Goal: Download file/media

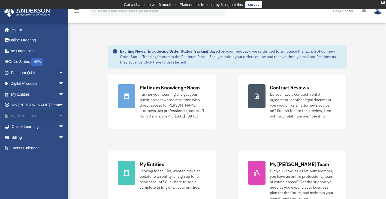
click at [36, 115] on link "My Documents arrow_drop_down" at bounding box center [38, 115] width 68 height 11
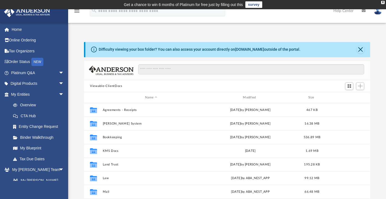
scroll to position [10, 0]
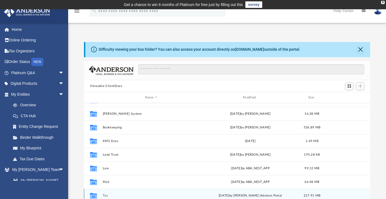
click at [106, 193] on div "Collaborated Folder Tax Thu Jul 24 2025 by Anderson Advisors Portal 217.91 MB" at bounding box center [227, 196] width 286 height 14
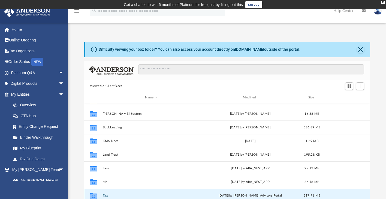
click at [105, 195] on button "Tax" at bounding box center [151, 196] width 97 height 4
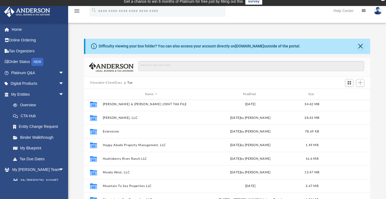
scroll to position [19, 0]
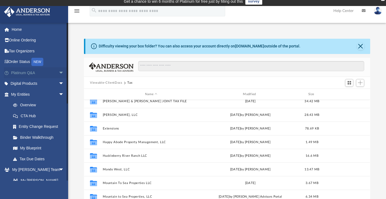
click at [59, 73] on span "arrow_drop_down" at bounding box center [64, 72] width 11 height 11
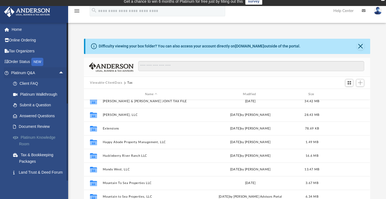
click at [38, 139] on link "Platinum Knowledge Room" at bounding box center [40, 140] width 65 height 17
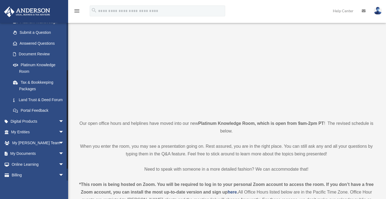
scroll to position [91, 0]
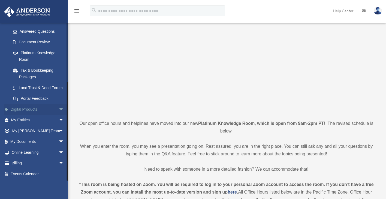
click at [59, 109] on span "arrow_drop_down" at bounding box center [64, 109] width 11 height 11
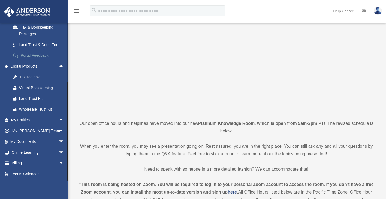
scroll to position [134, 0]
click at [52, 144] on link "My Documents arrow_drop_down" at bounding box center [38, 141] width 68 height 11
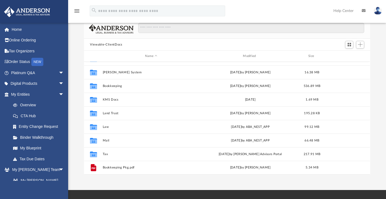
scroll to position [42, 0]
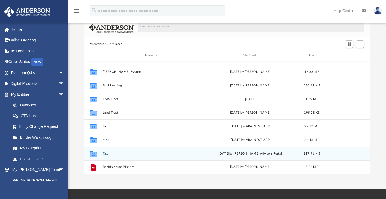
click at [103, 152] on button "Tax" at bounding box center [151, 154] width 97 height 4
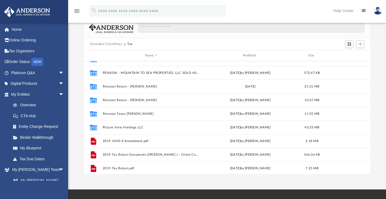
scroll to position [118, 0]
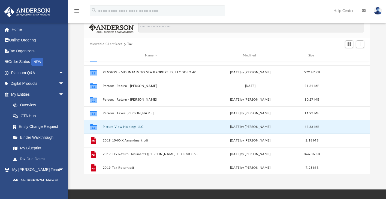
click at [132, 125] on button "Picture View Holdings LLC" at bounding box center [151, 127] width 97 height 4
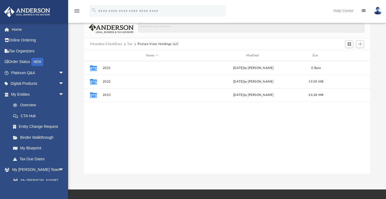
scroll to position [0, 0]
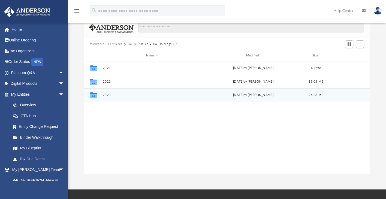
click at [109, 94] on button "2023" at bounding box center [152, 96] width 99 height 4
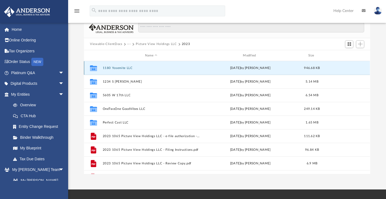
click at [127, 68] on button "1180 Yosemite LLC" at bounding box center [151, 68] width 97 height 4
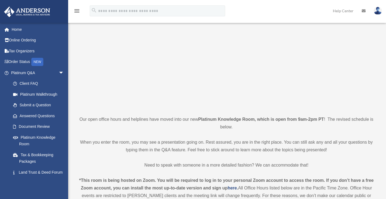
scroll to position [42, 0]
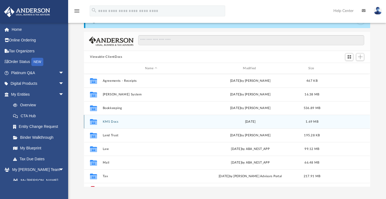
scroll to position [10, 0]
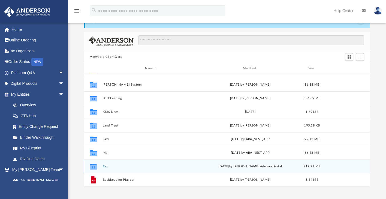
click at [101, 166] on div "Collaborated Folder Tax Thu Jul 24 2025 by Anderson Advisors Portal 217.91 MB" at bounding box center [227, 166] width 286 height 14
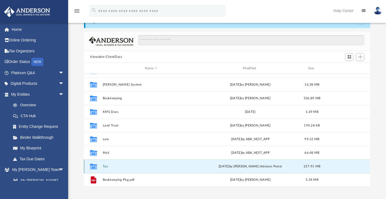
click at [104, 166] on button "Tax" at bounding box center [151, 167] width 97 height 4
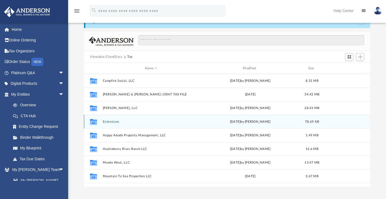
click at [124, 116] on div "Collaborated Folder Extensions Fri Apr 26 2024 by Fernanne Andris 78.69 KB" at bounding box center [227, 122] width 286 height 14
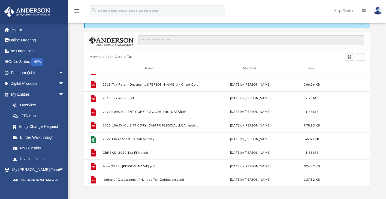
scroll to position [138, 0]
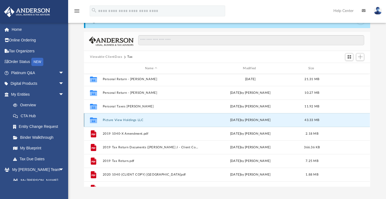
click at [122, 118] on button "Picture View Holdings LLC" at bounding box center [151, 120] width 97 height 4
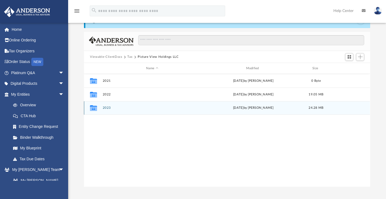
click at [107, 106] on div "Collaborated Folder 2023 [DATE] by [PERSON_NAME] 24.28 MB" at bounding box center [227, 108] width 286 height 14
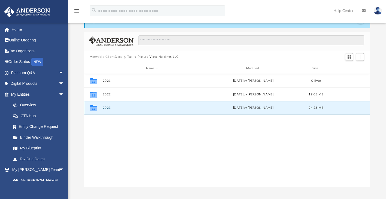
click at [107, 107] on button "2023" at bounding box center [152, 108] width 99 height 4
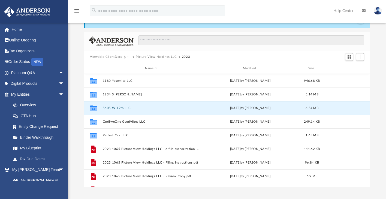
click at [122, 106] on button "5605 W 17th LLC" at bounding box center [151, 108] width 97 height 4
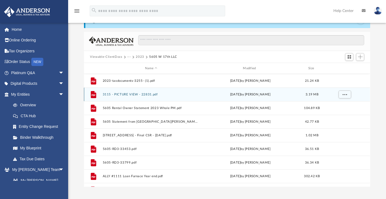
click at [132, 93] on button "3115 - PICTURE VIEW - 22831.pdf" at bounding box center [151, 95] width 97 height 4
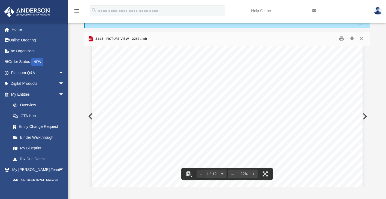
scroll to position [174, 0]
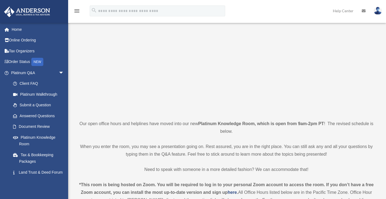
scroll to position [42, 0]
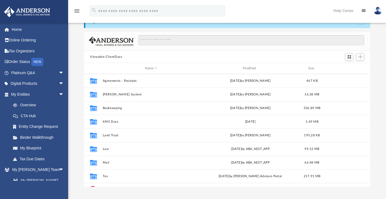
scroll to position [10, 0]
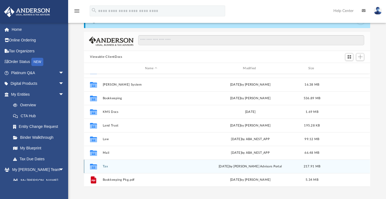
click at [107, 164] on div "Collaborated Folder Tax [DATE] by [PERSON_NAME] Advisors Portal 217.91 MB" at bounding box center [227, 166] width 286 height 14
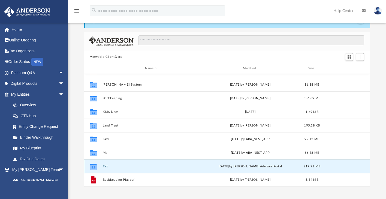
click at [106, 164] on div "Collaborated Folder Tax [DATE] by [PERSON_NAME] Advisors Portal 217.91 MB" at bounding box center [227, 166] width 286 height 14
click at [105, 166] on button "Tax" at bounding box center [151, 167] width 97 height 4
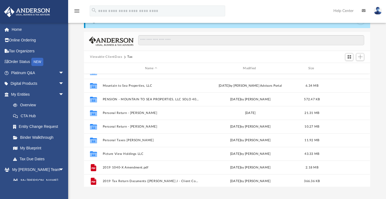
scroll to position [104, 0]
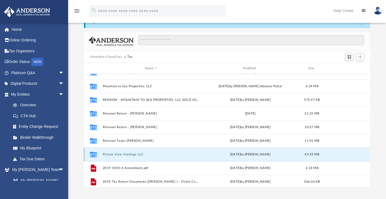
click at [119, 153] on button "Picture View Holdings LLC" at bounding box center [151, 155] width 97 height 4
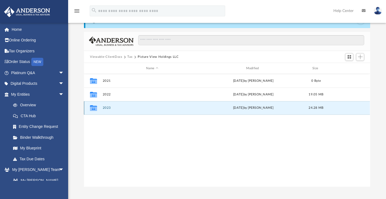
click at [107, 108] on button "2023" at bounding box center [152, 108] width 99 height 4
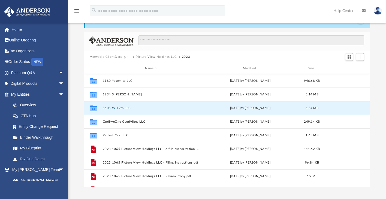
click at [107, 108] on button "5605 W 17th LLC" at bounding box center [151, 108] width 97 height 4
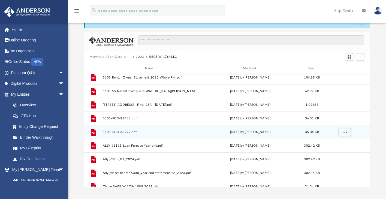
scroll to position [31, 0]
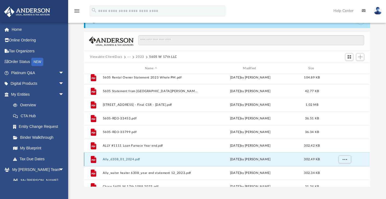
click at [131, 158] on button "Ally_6308_01_2024.pdf" at bounding box center [151, 160] width 97 height 4
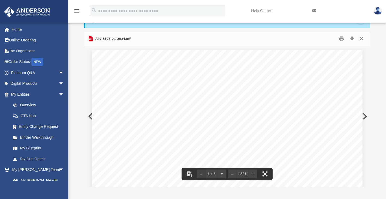
click at [359, 37] on button "Close" at bounding box center [362, 39] width 10 height 8
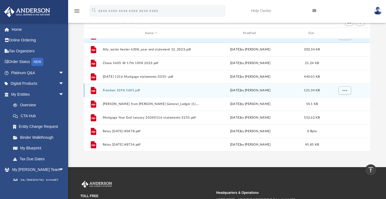
scroll to position [64, 0]
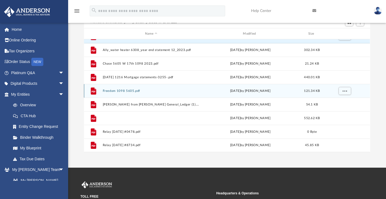
click at [144, 119] on button "Mortgage Year End January 20240116-statements-3255.pdf" at bounding box center [151, 118] width 97 height 4
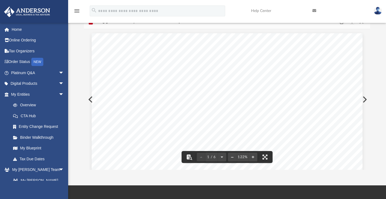
scroll to position [0, 0]
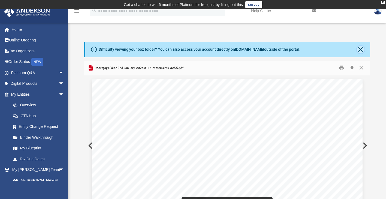
click at [359, 49] on button "Close" at bounding box center [361, 50] width 8 height 8
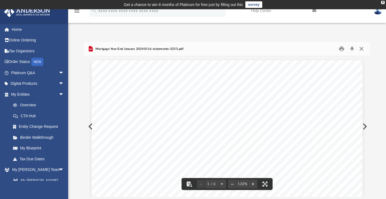
click at [360, 48] on button "Close" at bounding box center [362, 49] width 10 height 8
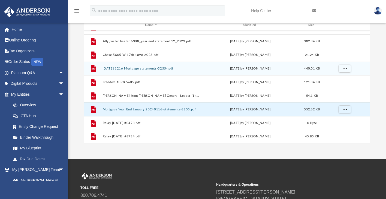
scroll to position [53, 0]
